Goal: Transaction & Acquisition: Purchase product/service

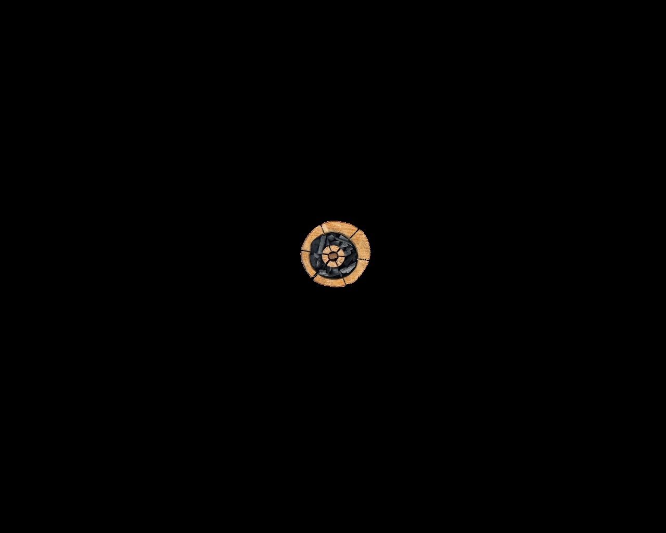
scroll to position [270, 0]
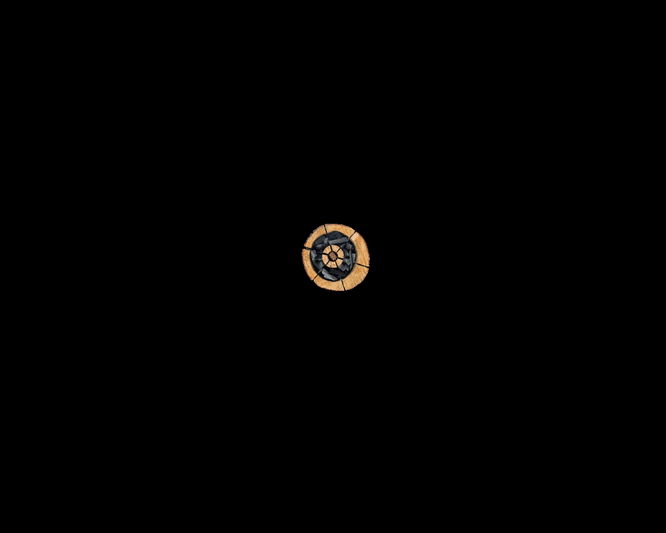
scroll to position [118, 0]
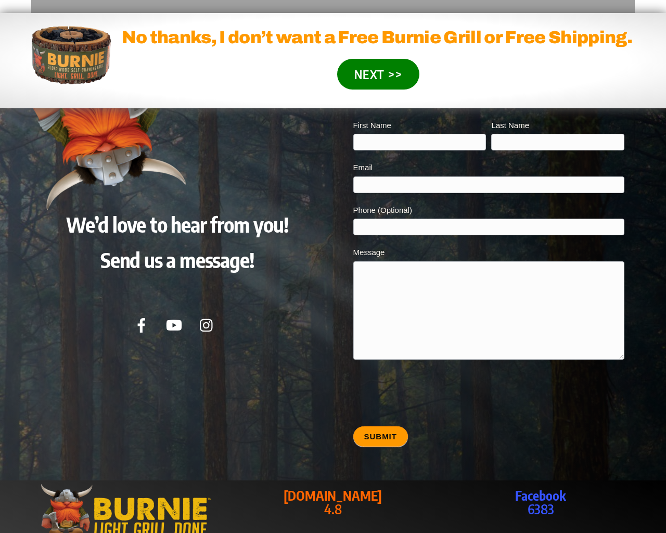
type input "20"
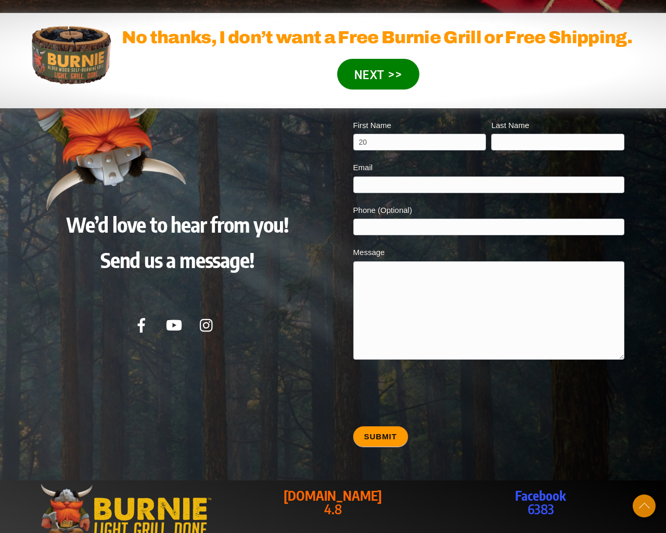
type input "20"
type input "[EMAIL_ADDRESS][DOMAIN_NAME]"
type input "20"
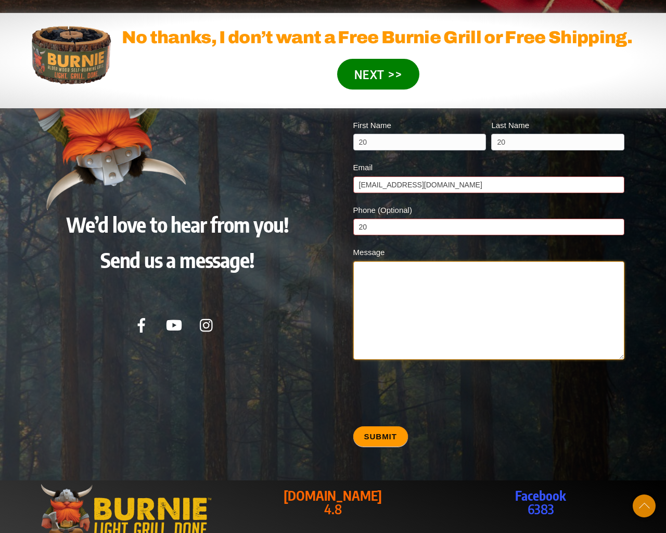
type textarea "20"
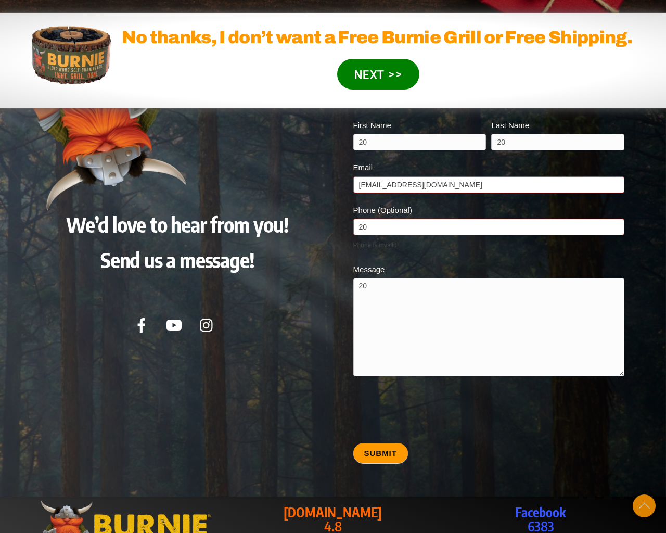
type input "20"
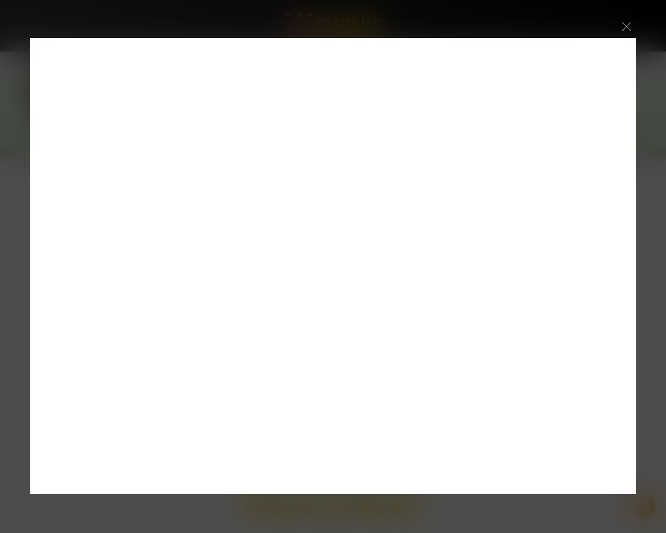
scroll to position [2472, 0]
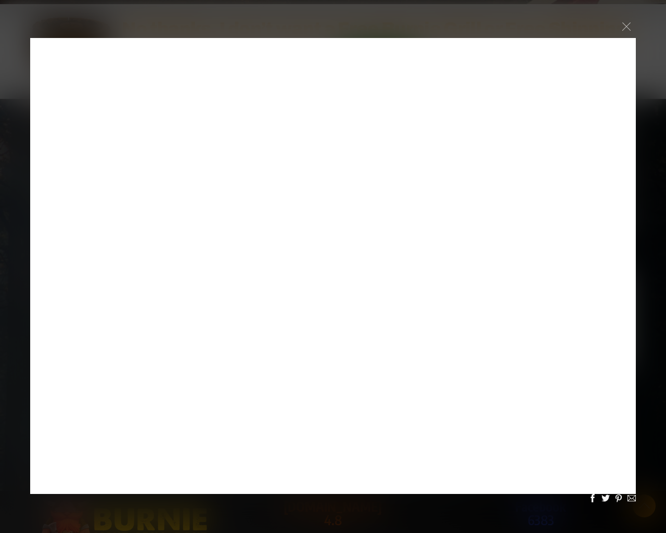
scroll to position [2472, 0]
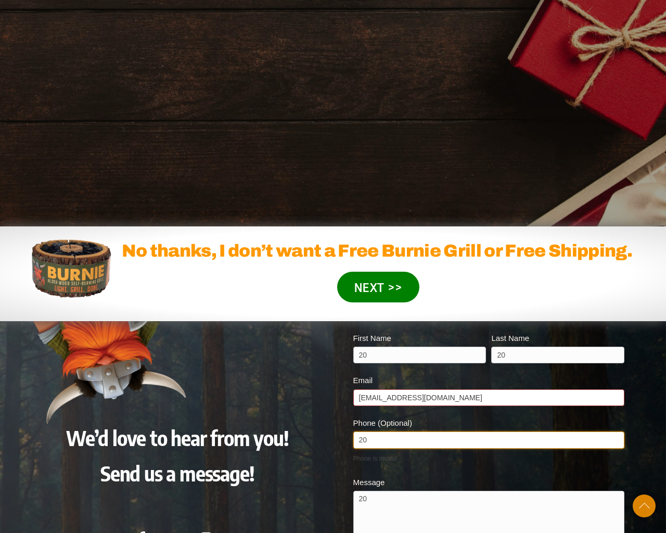
scroll to position [2472, 0]
